Goal: Information Seeking & Learning: Learn about a topic

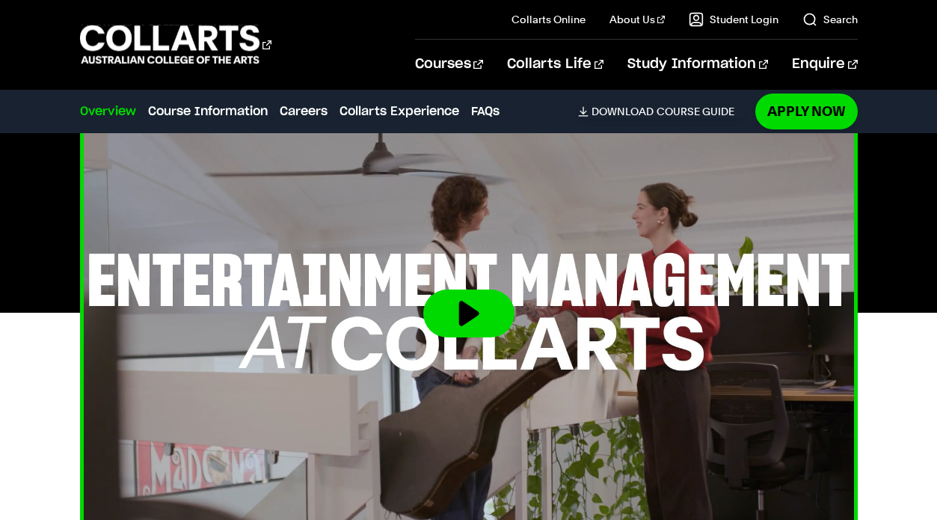
scroll to position [562, 0]
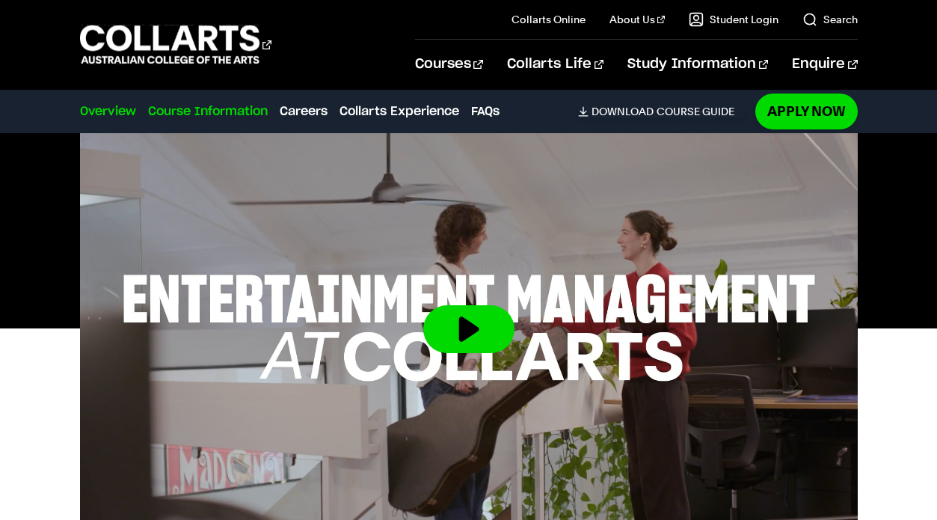
click at [210, 108] on link "Course Information" at bounding box center [208, 111] width 120 height 18
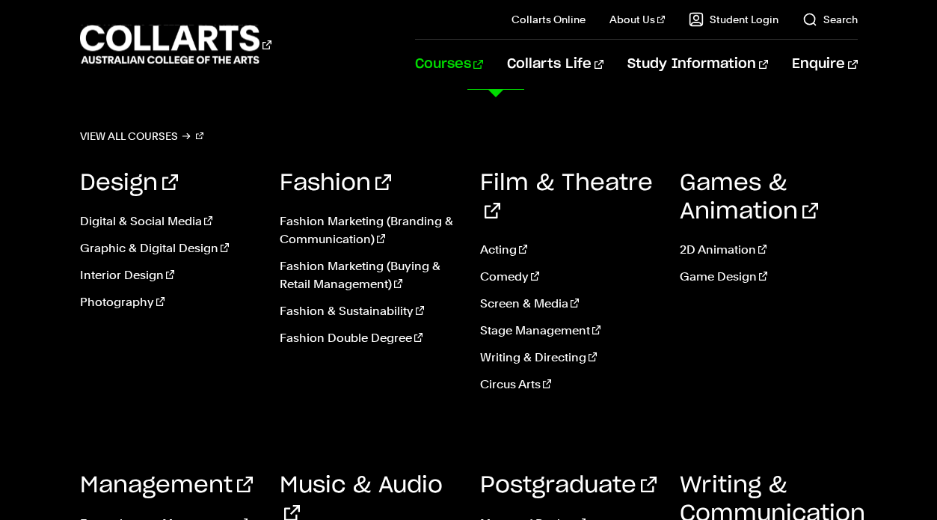
scroll to position [340, 0]
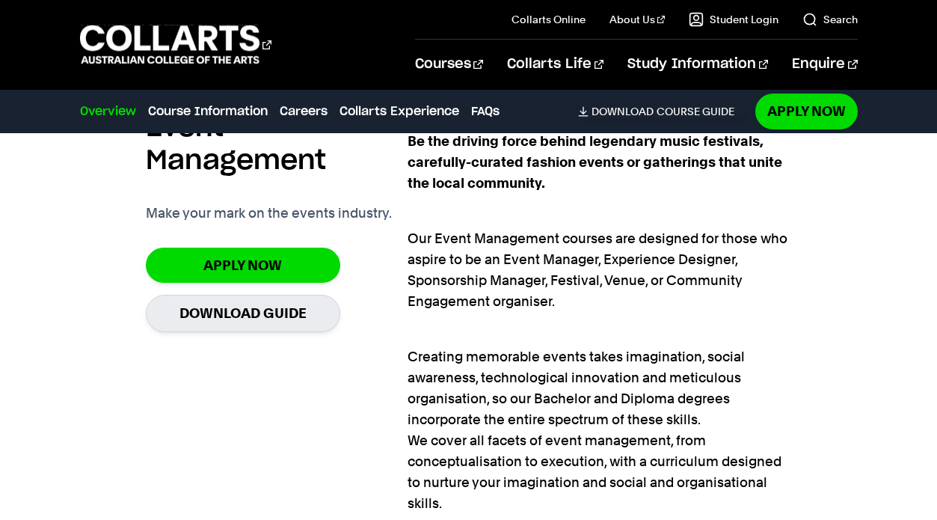
scroll to position [1096, 0]
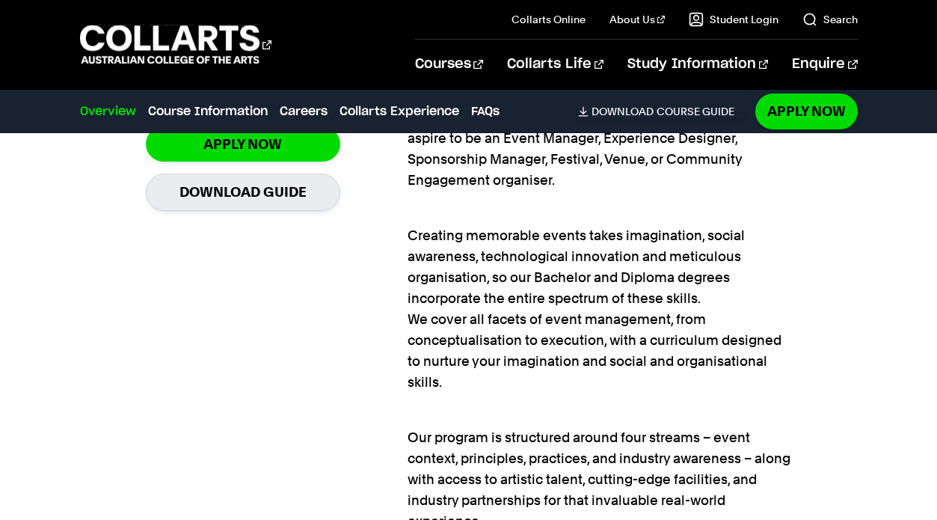
click at [120, 110] on link "Overview" at bounding box center [108, 111] width 56 height 18
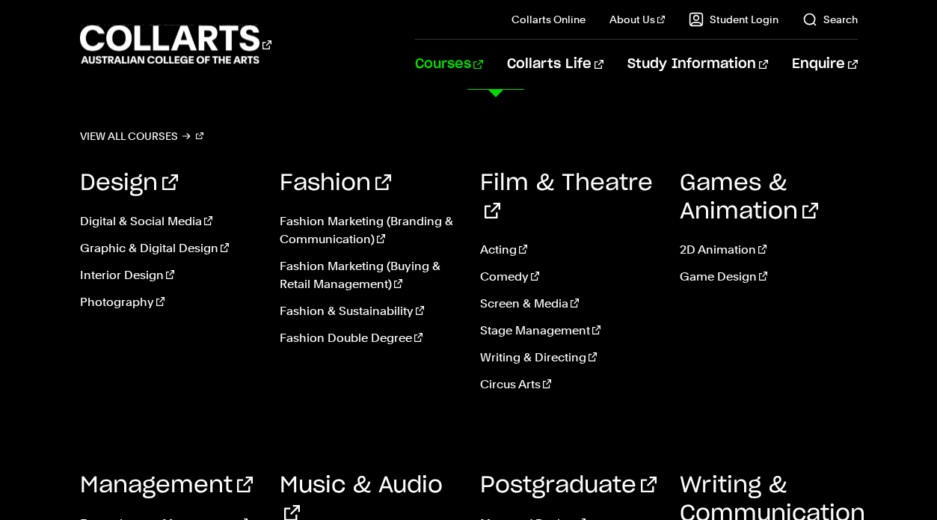
scroll to position [645, 0]
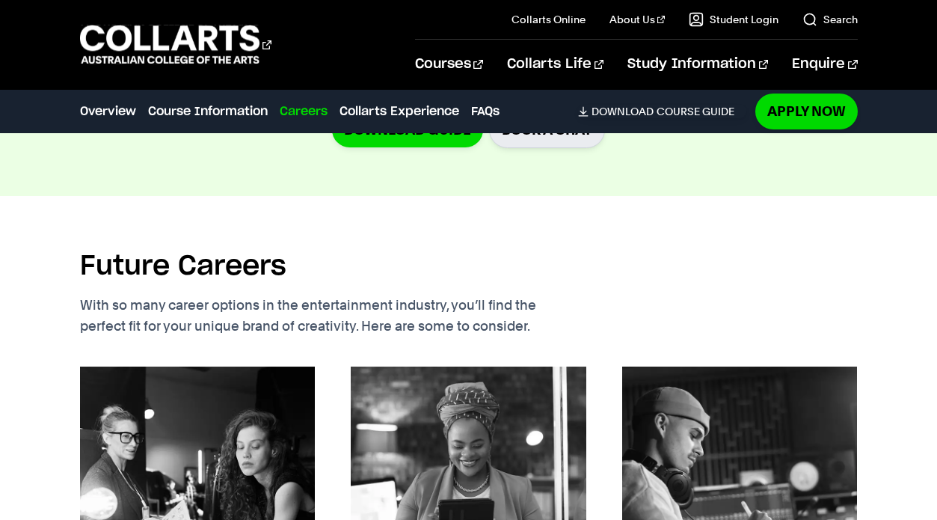
scroll to position [340, 0]
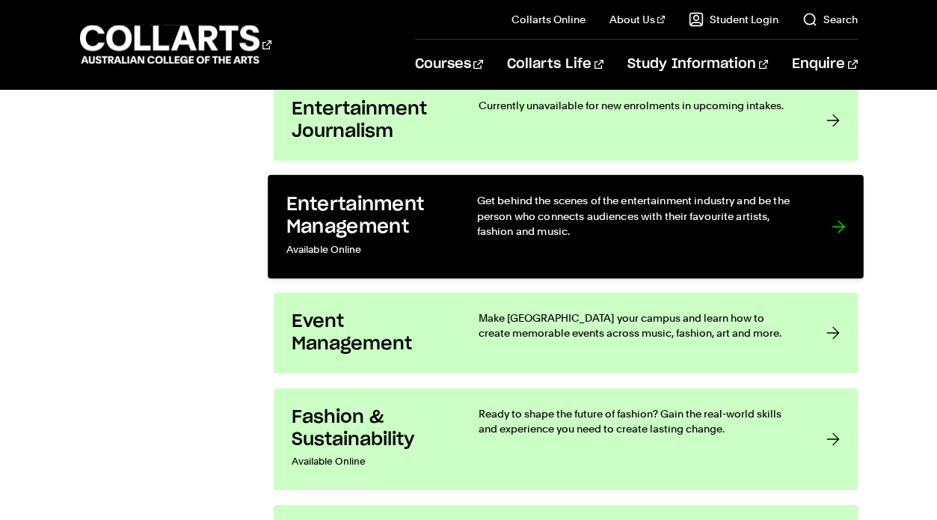
scroll to position [1661, 0]
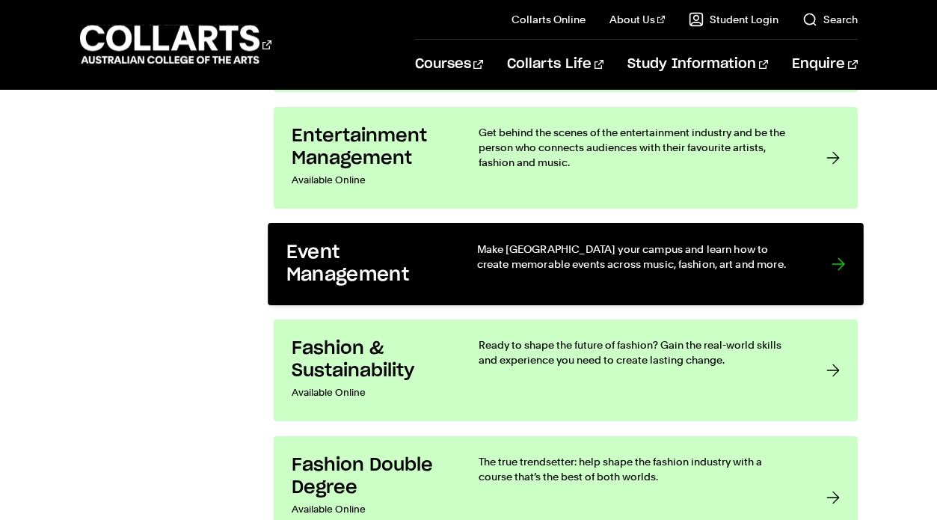
click at [410, 278] on h3 "Event Management" at bounding box center [366, 265] width 160 height 46
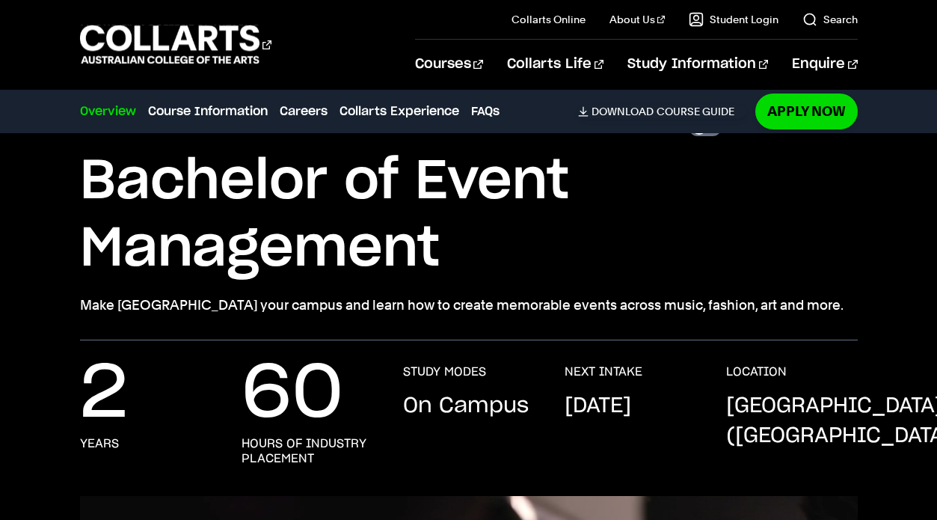
scroll to position [61, 0]
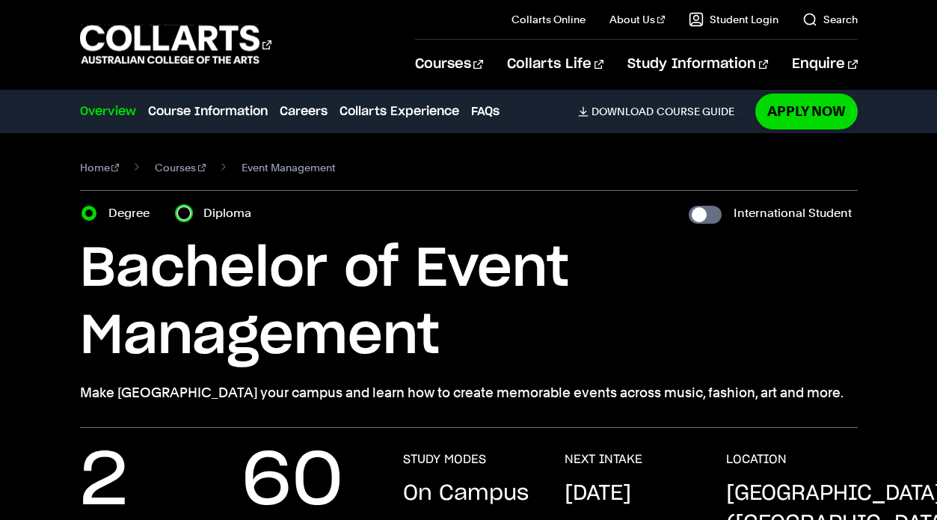
click at [182, 216] on input "Diploma" at bounding box center [183, 213] width 15 height 15
radio input "true"
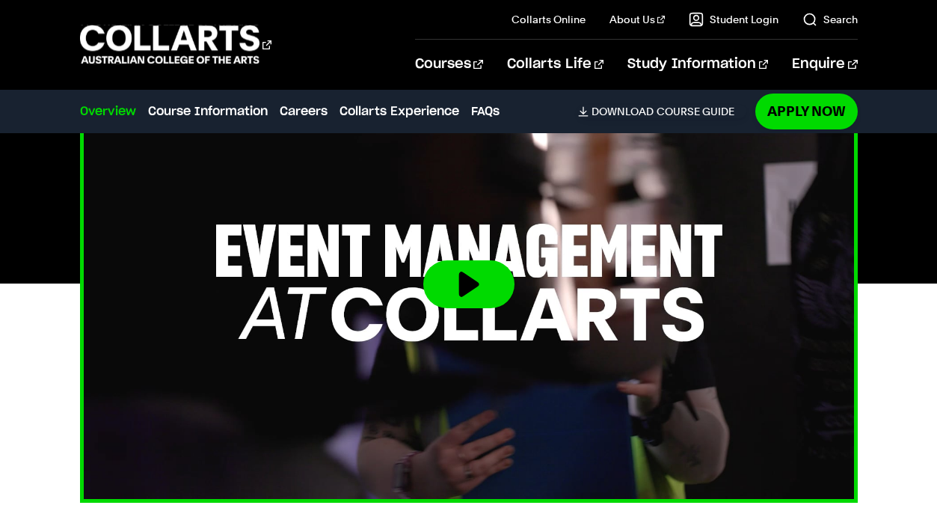
scroll to position [515, 0]
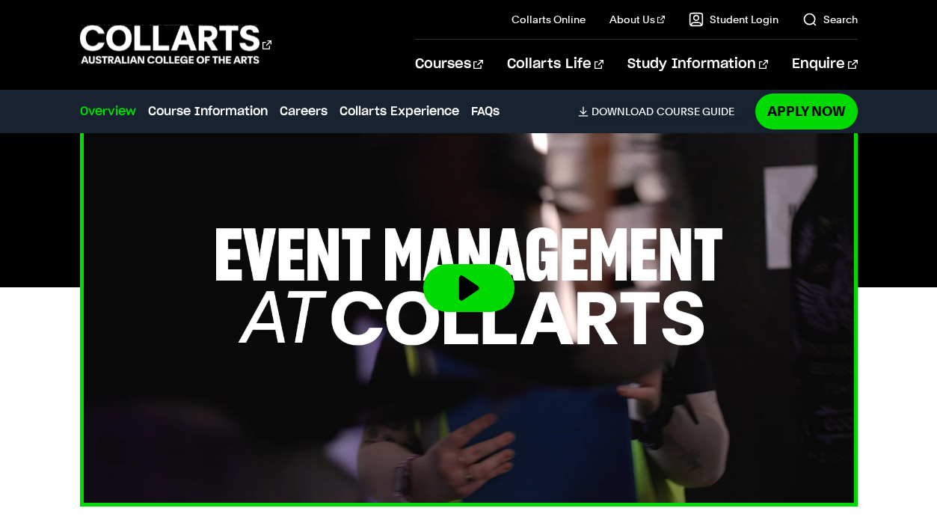
click at [460, 292] on button at bounding box center [468, 288] width 91 height 48
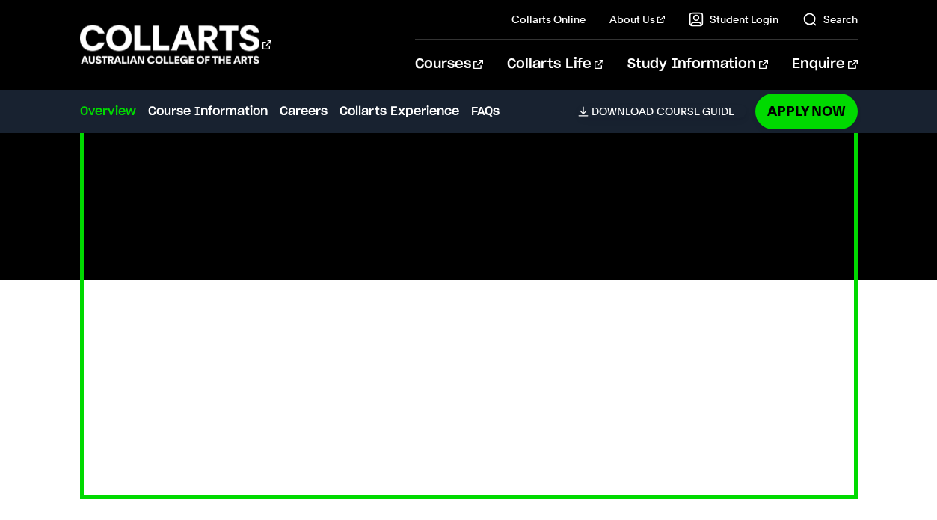
scroll to position [523, 0]
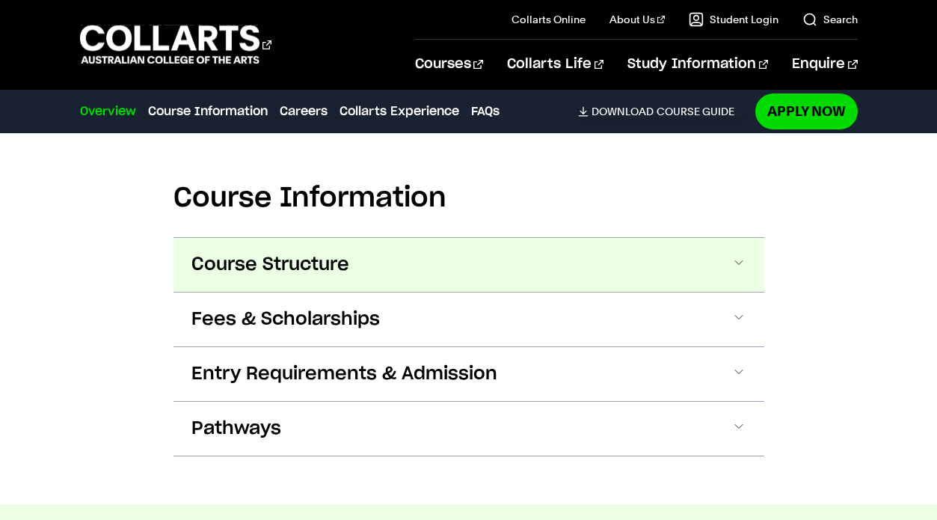
click at [352, 277] on button "Course Structure" at bounding box center [468, 265] width 591 height 54
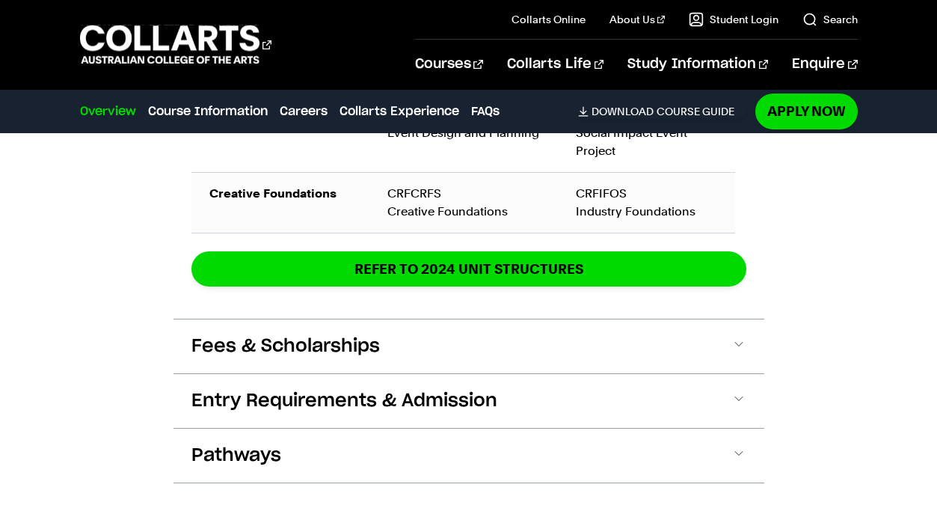
scroll to position [2300, 0]
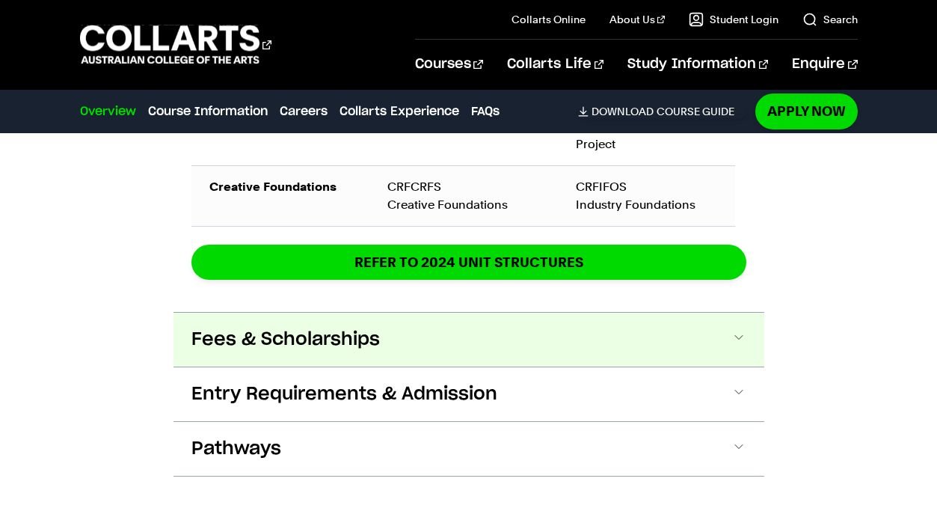
click at [398, 353] on button "Fees & Scholarships" at bounding box center [468, 340] width 591 height 54
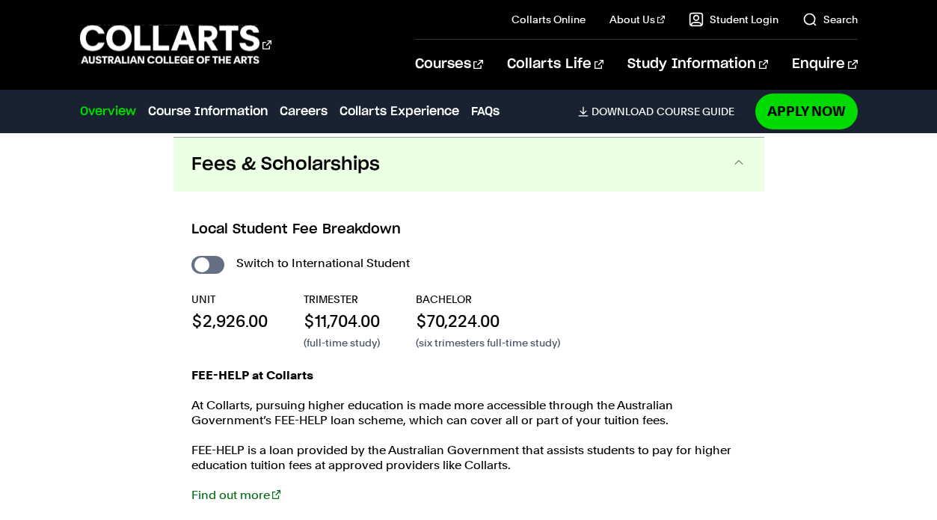
scroll to position [2477, 0]
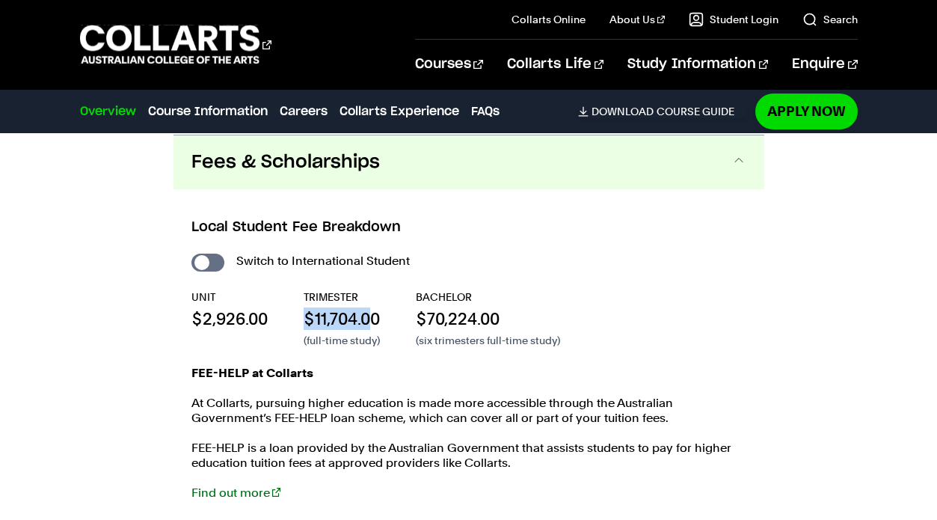
drag, startPoint x: 370, startPoint y: 318, endPoint x: 307, endPoint y: 317, distance: 63.6
click at [306, 317] on p "$11,704.00" at bounding box center [342, 318] width 76 height 22
click at [384, 319] on div "UNIT $2,926.00 TRIMESTER $11,704.00 (full-time study) BACHELOR $70,224.00 (six …" at bounding box center [468, 318] width 555 height 58
drag, startPoint x: 384, startPoint y: 319, endPoint x: 304, endPoint y: 319, distance: 80.8
click at [303, 319] on div "UNIT $2,926.00 TRIMESTER $11,704.00 (full-time study) BACHELOR $70,224.00 (six …" at bounding box center [468, 318] width 555 height 58
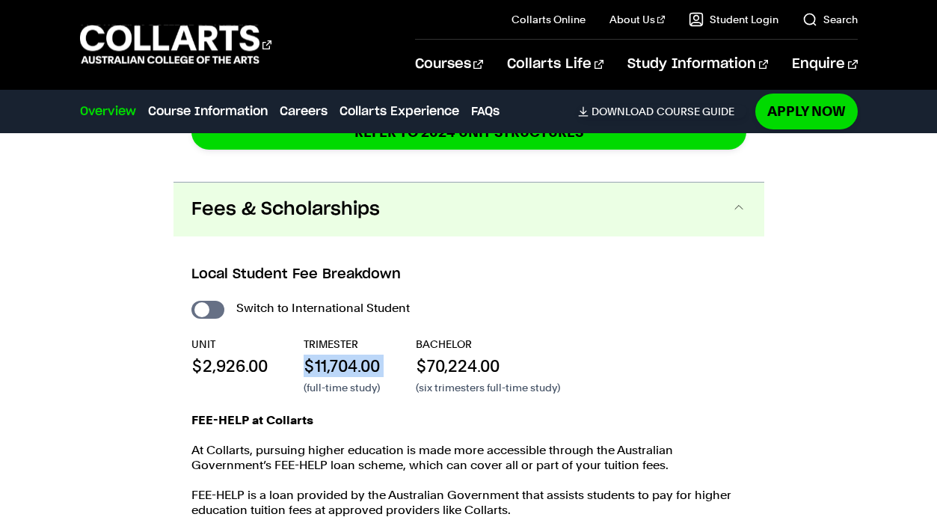
scroll to position [2423, 0]
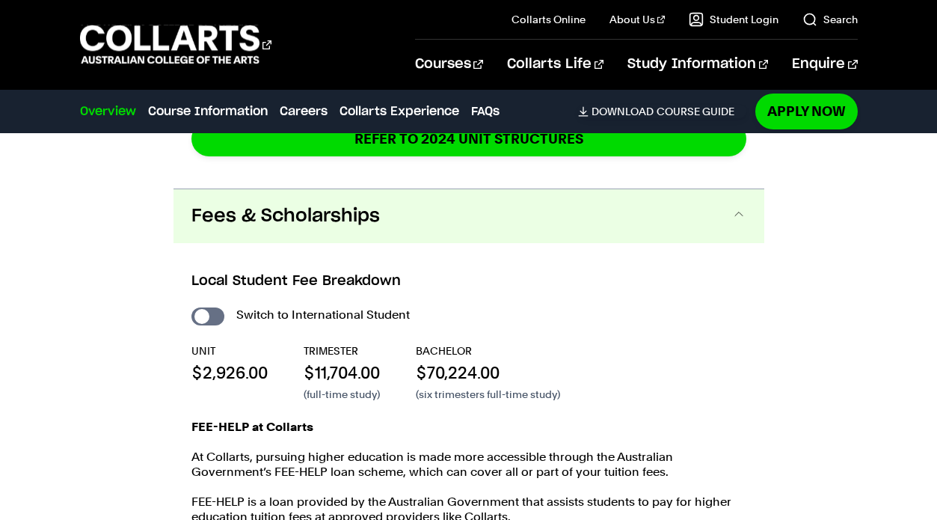
click at [384, 378] on div "UNIT $2,926.00 TRIMESTER $11,704.00 (full-time study) BACHELOR $70,224.00 (six …" at bounding box center [468, 372] width 555 height 58
drag, startPoint x: 384, startPoint y: 376, endPoint x: 293, endPoint y: 369, distance: 90.8
click at [292, 369] on div "UNIT $2,926.00 TRIMESTER $11,704.00 (full-time study) BACHELOR $70,224.00 (six …" at bounding box center [468, 372] width 555 height 58
click at [372, 373] on p "$11,704.00" at bounding box center [342, 372] width 76 height 22
drag, startPoint x: 391, startPoint y: 372, endPoint x: 274, endPoint y: 372, distance: 117.4
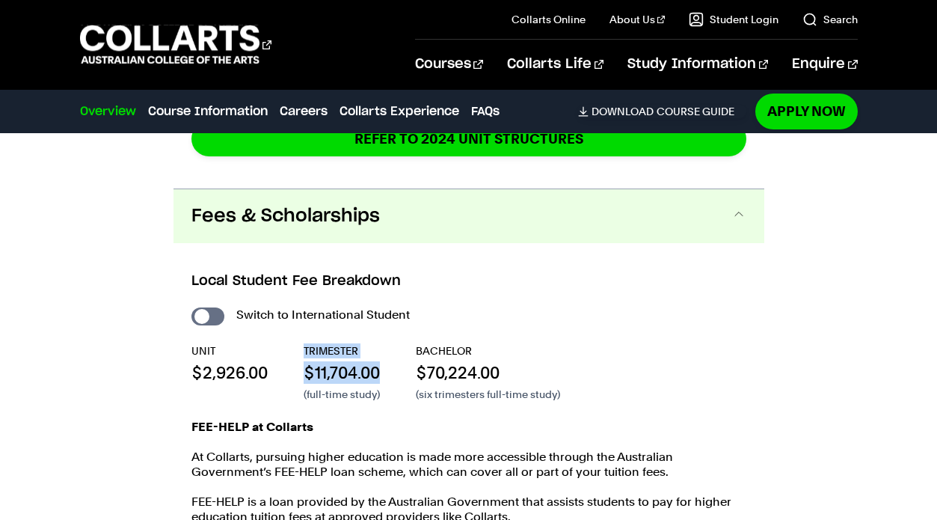
click at [274, 372] on div "UNIT $2,926.00 TRIMESTER $11,704.00 (full-time study) BACHELOR $70,224.00 (six …" at bounding box center [468, 372] width 555 height 58
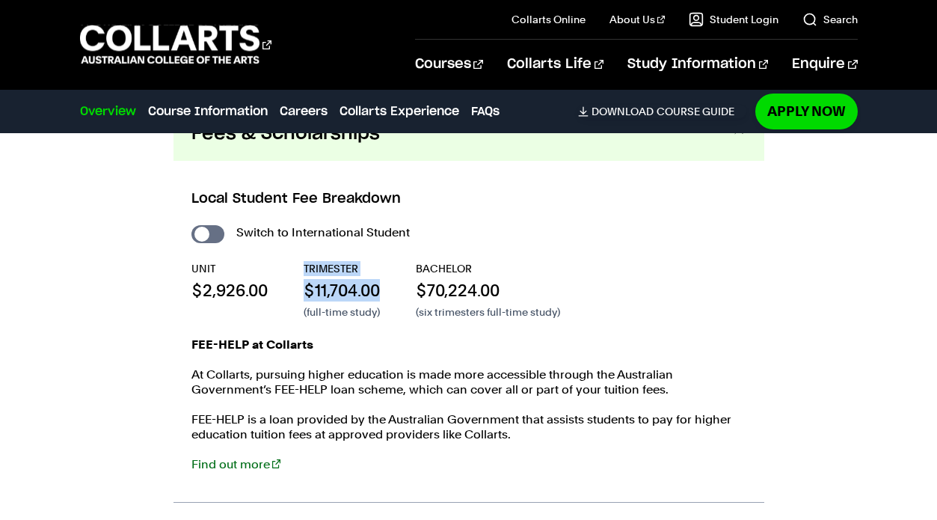
scroll to position [2504, 0]
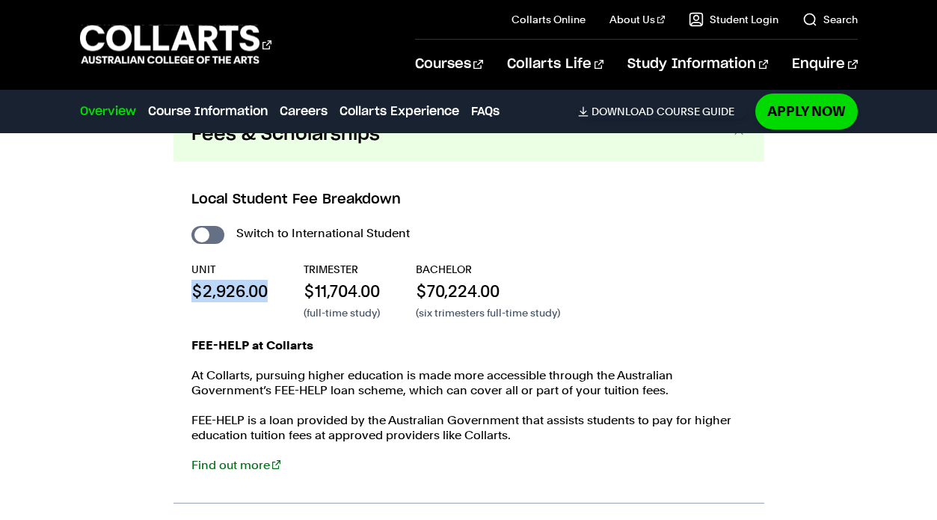
drag, startPoint x: 268, startPoint y: 295, endPoint x: 176, endPoint y: 295, distance: 91.2
click at [176, 295] on div "Local Student Fee Breakdown Switch to International Student UNIT $2,926.00 TRIM…" at bounding box center [468, 332] width 591 height 341
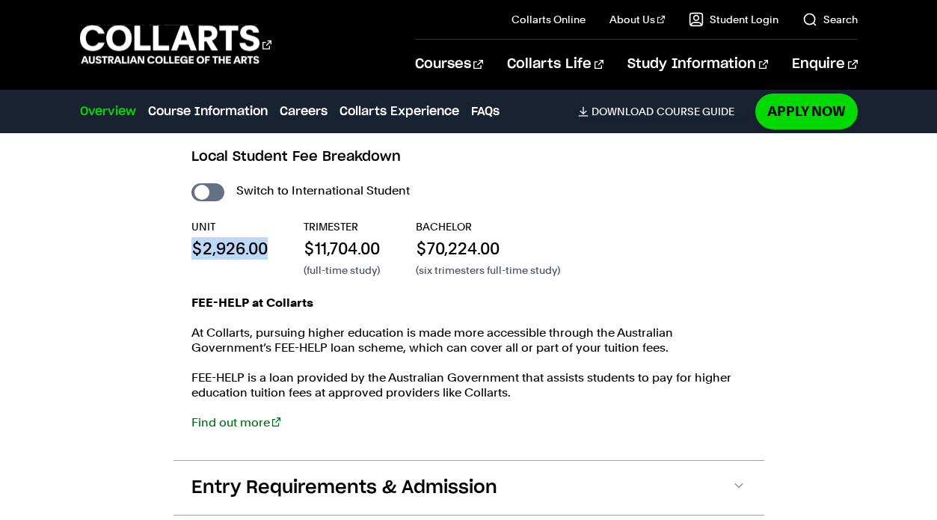
scroll to position [2544, 0]
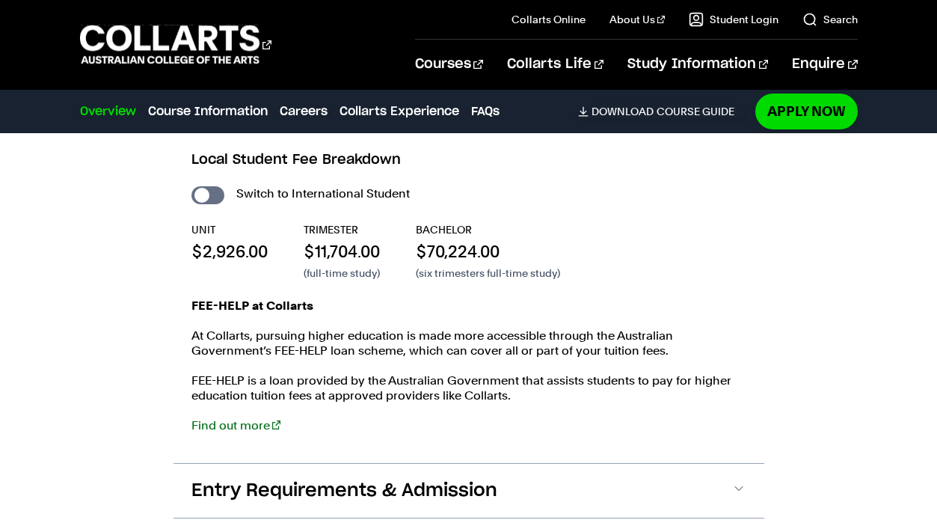
drag, startPoint x: 375, startPoint y: 240, endPoint x: 301, endPoint y: 239, distance: 74.0
click at [301, 239] on div "UNIT $2,926.00 TRIMESTER $11,704.00 (full-time study) BACHELOR $70,224.00 (six …" at bounding box center [468, 251] width 555 height 58
drag, startPoint x: 382, startPoint y: 251, endPoint x: 312, endPoint y: 251, distance: 70.3
click at [312, 251] on div "UNIT $2,926.00 TRIMESTER $11,704.00 (full-time study) BACHELOR $70,224.00 (six …" at bounding box center [468, 251] width 555 height 58
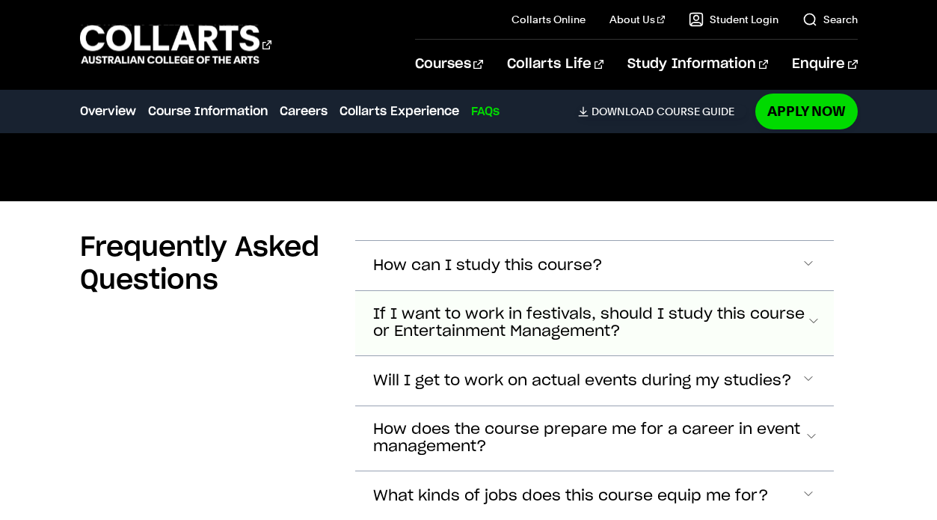
scroll to position [4978, 0]
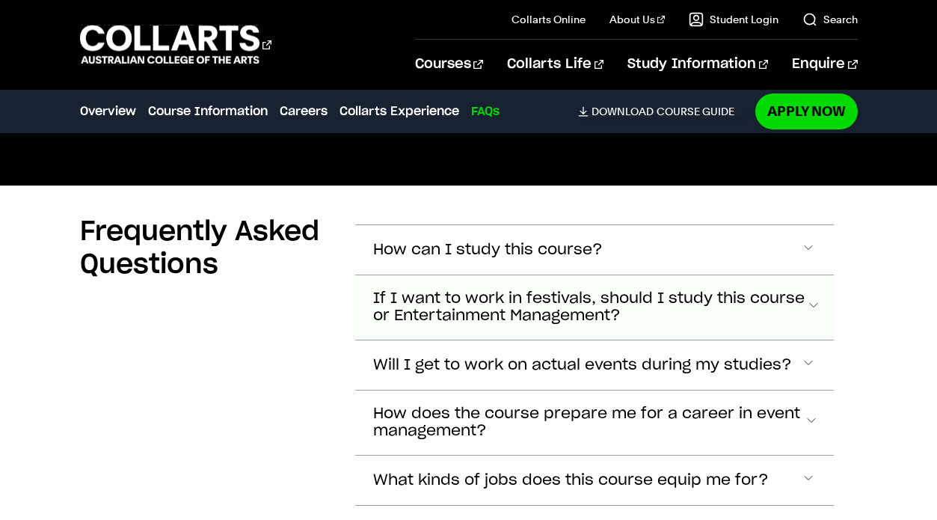
click at [528, 312] on span "If I want to work in festivals, should I study this course or Entertainment Man…" at bounding box center [589, 307] width 433 height 34
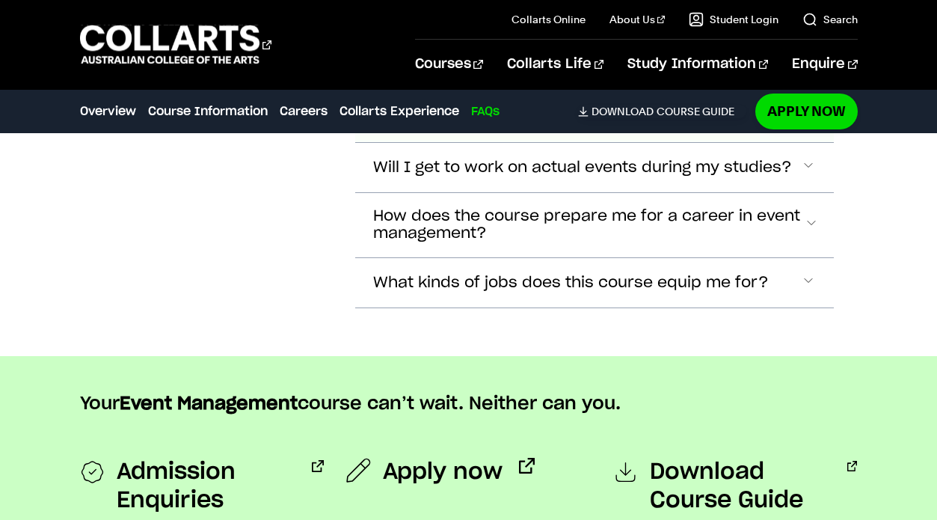
scroll to position [5382, 0]
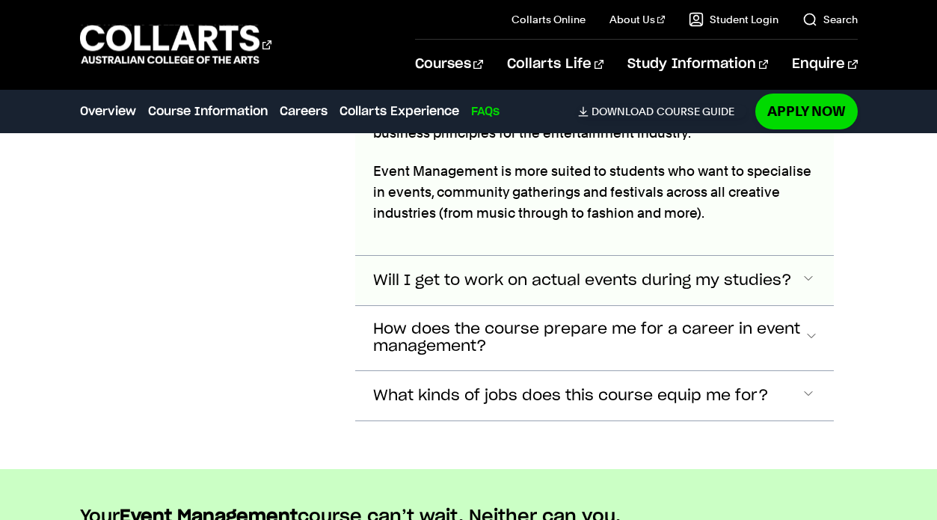
click at [500, 277] on span "Will I get to work on actual events during my studies?" at bounding box center [582, 280] width 419 height 17
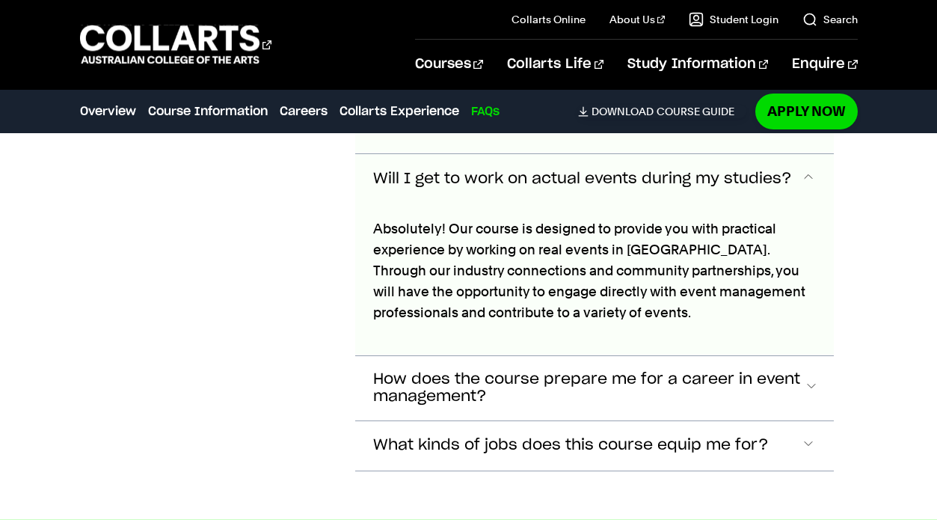
scroll to position [5393, 0]
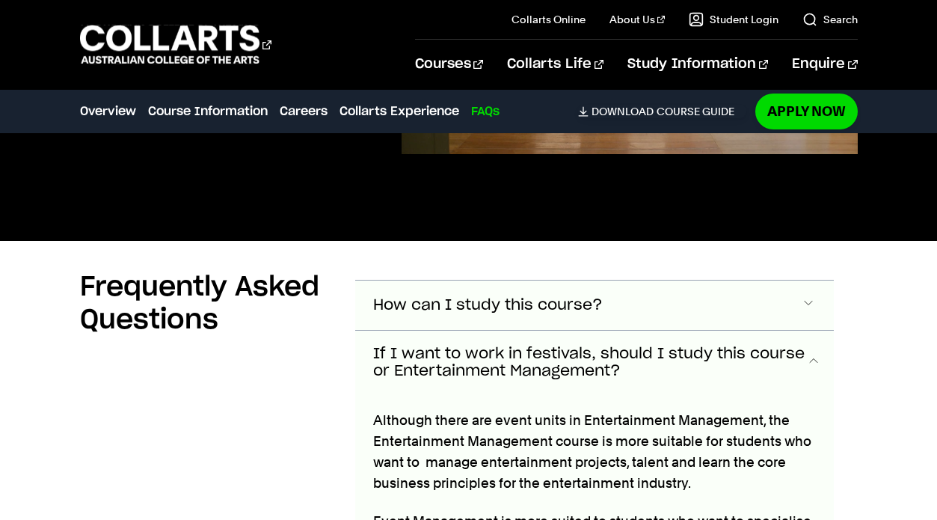
click at [560, 293] on button "How can I study this course?" at bounding box center [594, 304] width 479 height 49
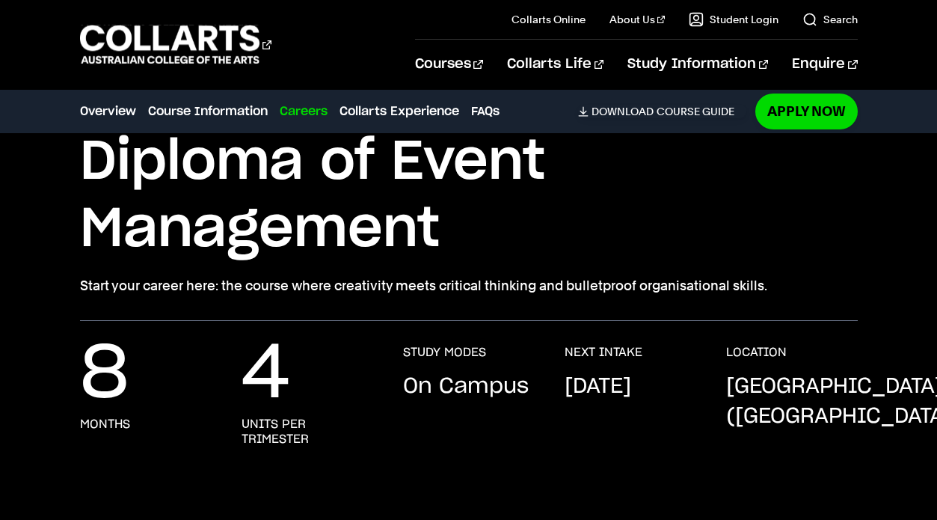
scroll to position [0, 0]
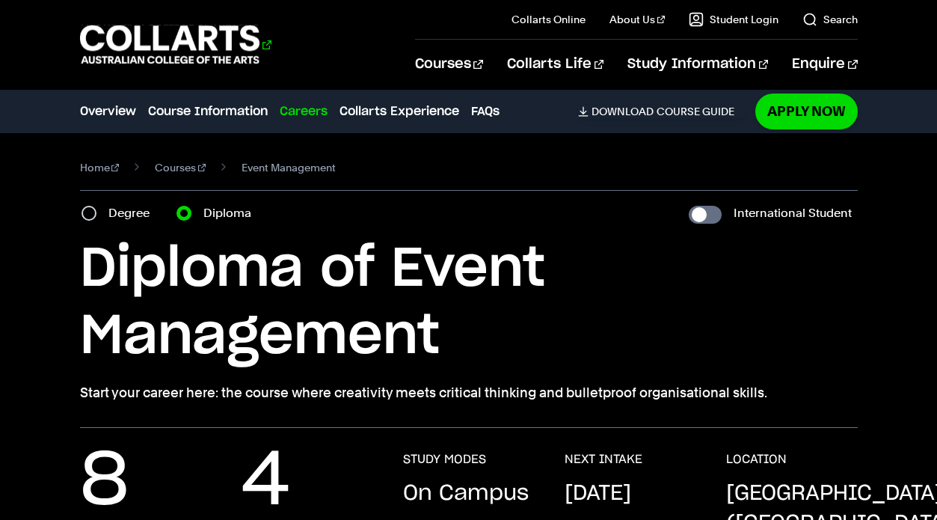
click at [120, 28] on 1 "Go to homepage" at bounding box center [170, 44] width 180 height 39
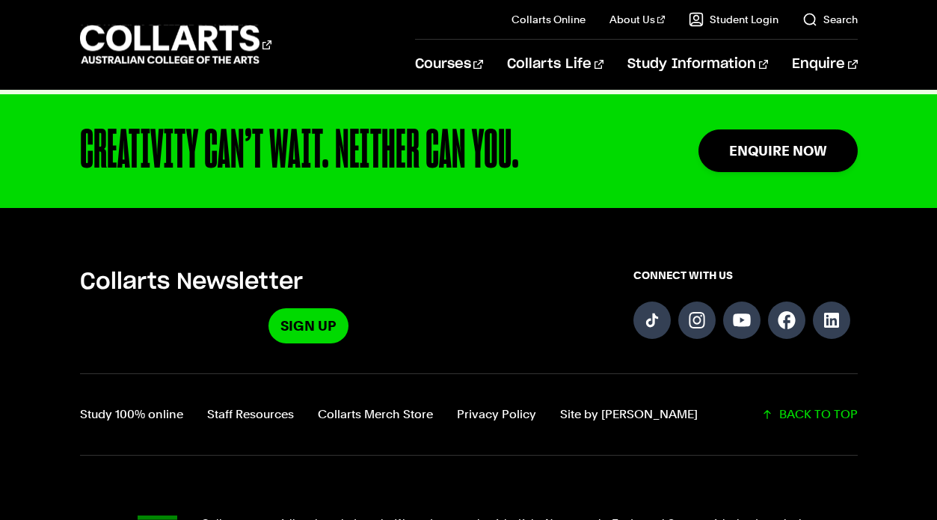
scroll to position [3848, 0]
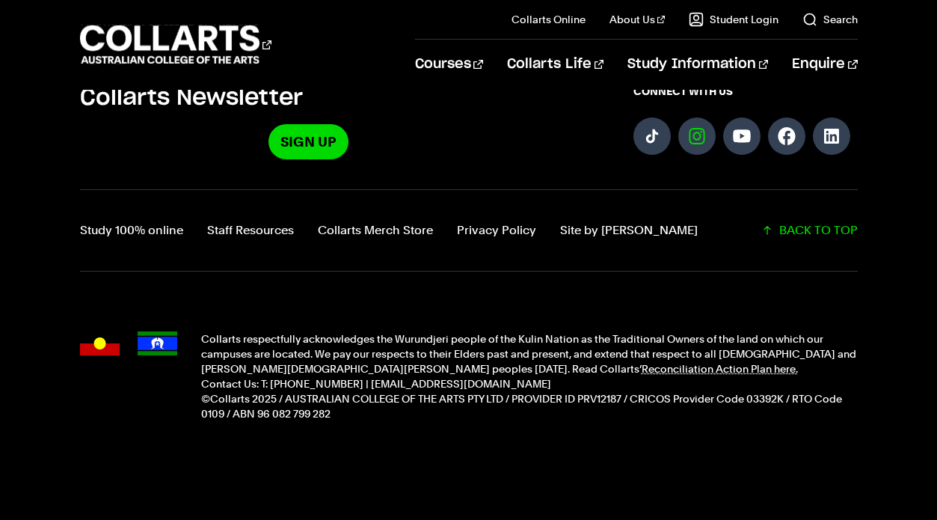
click at [698, 123] on link "Follow us on Instagram" at bounding box center [696, 135] width 37 height 37
